Goal: Navigation & Orientation: Go to known website

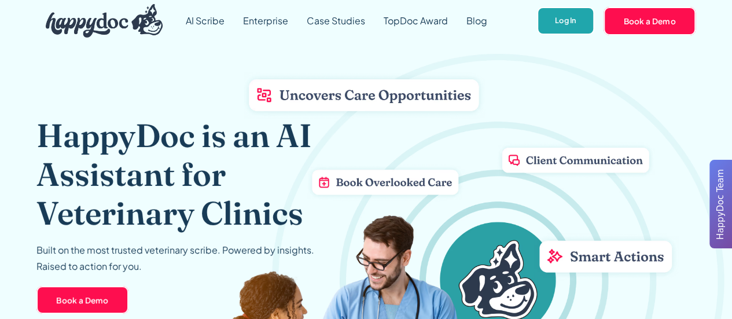
click at [565, 23] on link "Log In" at bounding box center [565, 21] width 57 height 28
click at [578, 25] on link "Log In" at bounding box center [565, 21] width 57 height 28
